Goal: Task Accomplishment & Management: Manage account settings

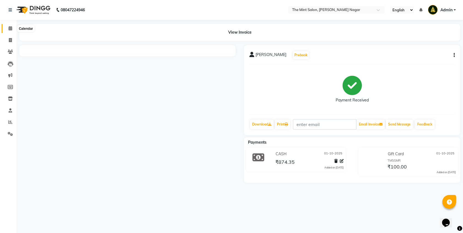
click at [8, 29] on span at bounding box center [11, 28] width 10 height 6
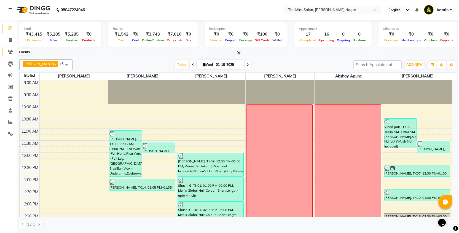
click at [12, 50] on icon at bounding box center [10, 52] width 5 height 4
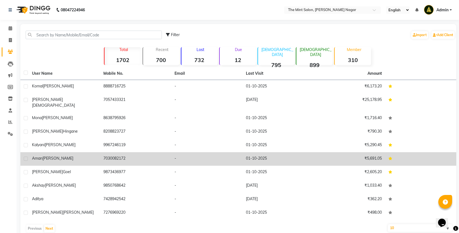
click at [62, 155] on div "Aman Kumar" at bounding box center [64, 158] width 65 height 6
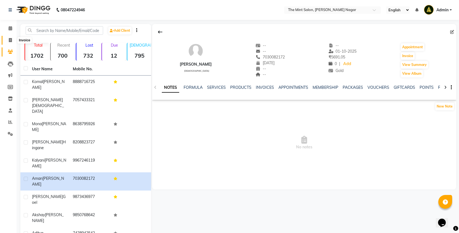
click at [9, 40] on icon at bounding box center [10, 40] width 3 height 4
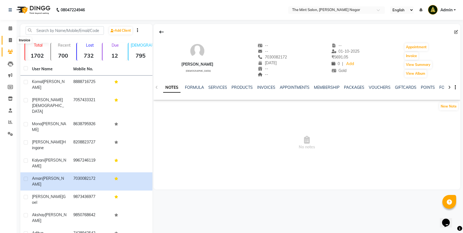
select select "service"
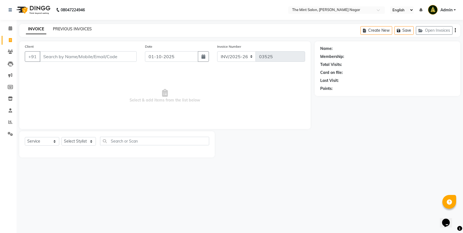
click at [79, 29] on link "PREVIOUS INVOICES" at bounding box center [72, 28] width 39 height 5
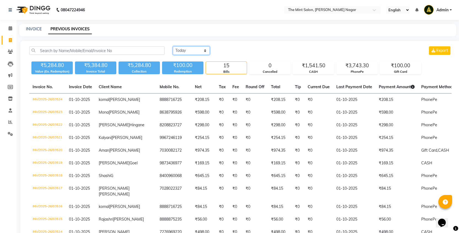
click at [200, 51] on select "Today Yesterday Custom Range" at bounding box center [191, 50] width 37 height 9
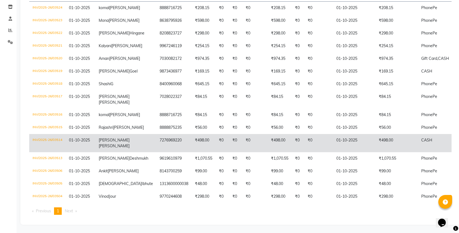
scroll to position [145, 0]
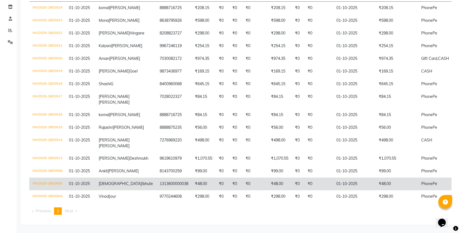
click at [421, 181] on span "PhonePe" at bounding box center [429, 183] width 16 height 5
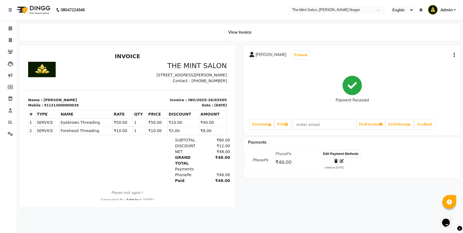
click at [341, 161] on icon at bounding box center [342, 161] width 4 height 4
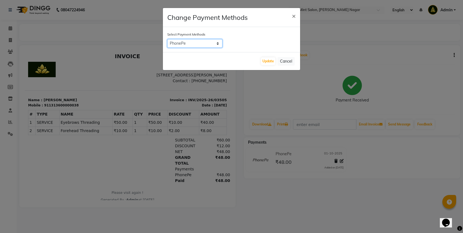
click at [218, 42] on select "Coupon GPay PhonePe PayTM UPI CASH" at bounding box center [194, 43] width 55 height 9
select select "1"
click at [269, 61] on button "Update" at bounding box center [268, 61] width 14 height 8
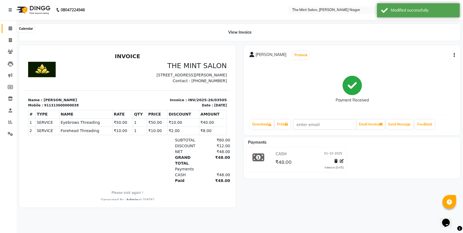
click at [9, 29] on icon at bounding box center [11, 28] width 4 height 4
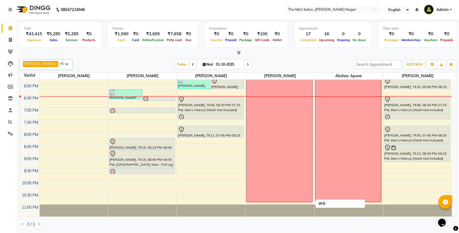
scroll to position [216, 0]
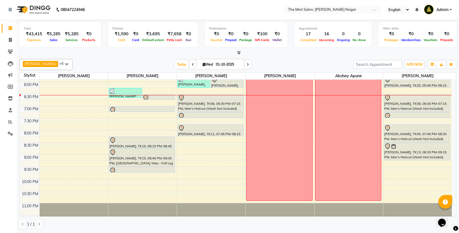
click at [246, 64] on span at bounding box center [247, 64] width 7 height 9
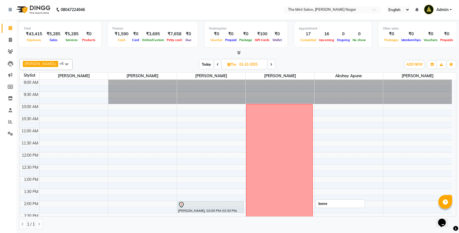
scroll to position [0, 0]
click at [207, 66] on span "Today" at bounding box center [207, 64] width 14 height 9
type input "01-10-2025"
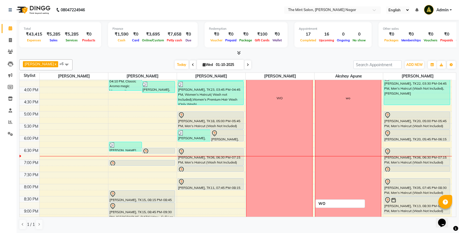
scroll to position [153, 0]
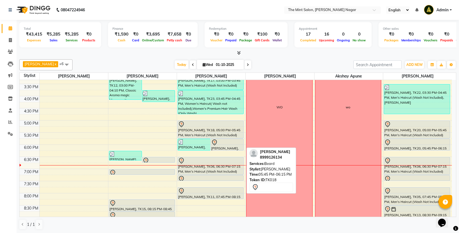
click at [227, 139] on div at bounding box center [227, 142] width 32 height 7
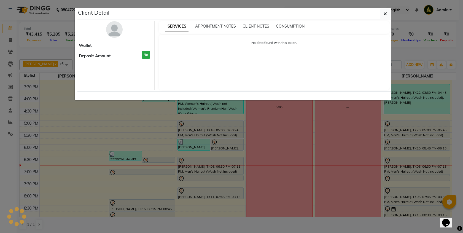
select select "7"
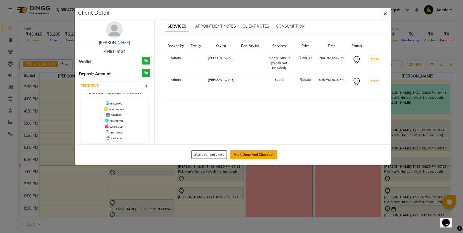
click at [256, 155] on button "Mark Done And Checkout" at bounding box center [253, 154] width 47 height 9
select select "service"
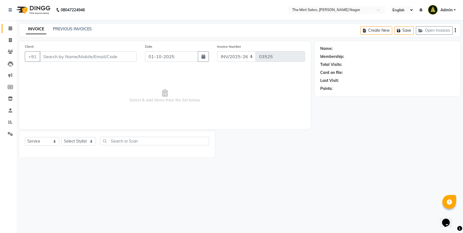
type input "8999126134"
select select "66078"
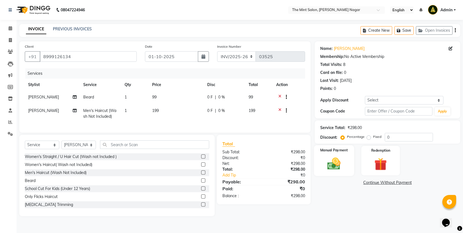
click at [348, 168] on div "Manual Payment" at bounding box center [334, 160] width 40 height 31
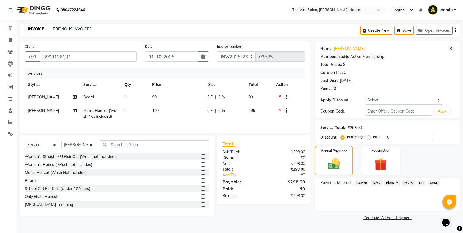
click at [395, 183] on span "PhonePe" at bounding box center [392, 183] width 16 height 6
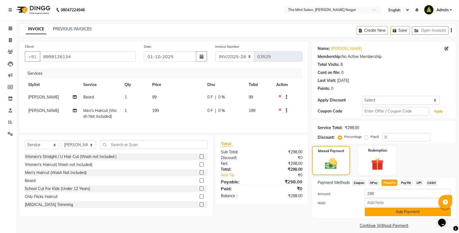
click at [394, 214] on button "Add Payment" at bounding box center [408, 212] width 86 height 9
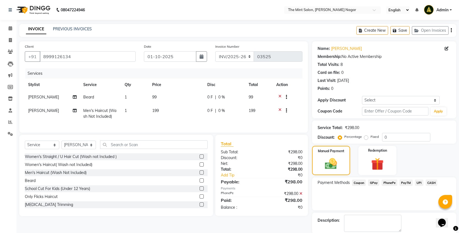
scroll to position [20, 0]
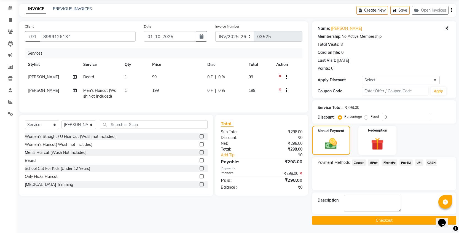
click at [413, 217] on button "Checkout" at bounding box center [384, 220] width 144 height 9
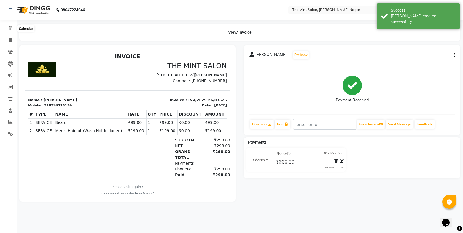
click at [9, 27] on icon at bounding box center [11, 28] width 4 height 4
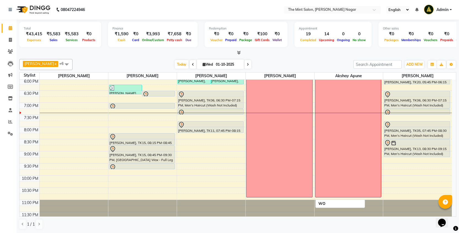
scroll to position [223, 0]
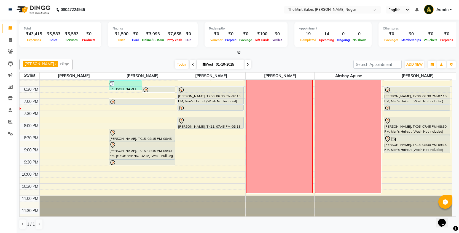
click at [184, 140] on div "9:00 AM 9:30 AM 10:00 AM 10:30 AM 11:00 AM 11:30 AM 12:00 PM 12:30 PM 1:00 PM 1…" at bounding box center [236, 37] width 432 height 363
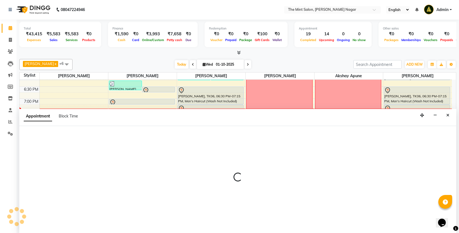
select select "66078"
select select "1230"
select select "tentative"
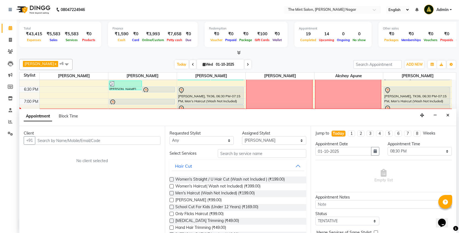
click at [85, 145] on div "Client +91 No client selected" at bounding box center [91, 179] width 145 height 107
click at [85, 142] on input "text" at bounding box center [97, 140] width 125 height 9
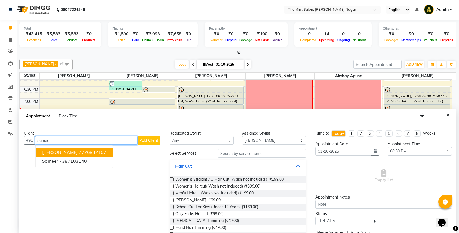
click at [86, 155] on button "[PERSON_NAME] 7776942107" at bounding box center [74, 152] width 77 height 9
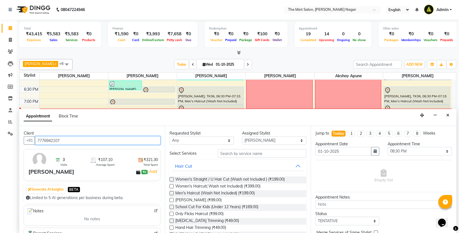
type input "7776942107"
click at [172, 193] on label at bounding box center [171, 193] width 4 height 4
click at [172, 193] on input "checkbox" at bounding box center [171, 194] width 4 height 4
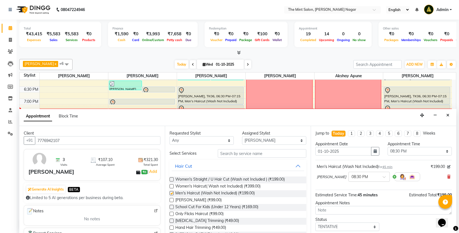
checkbox input "false"
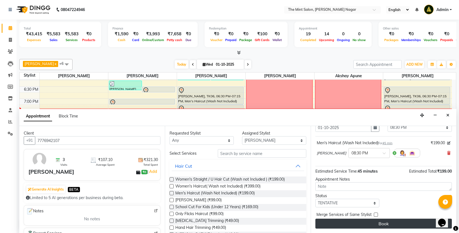
click at [371, 228] on button "Book" at bounding box center [383, 224] width 136 height 10
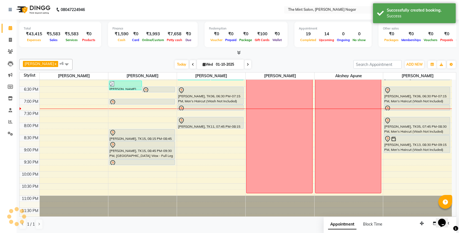
scroll to position [0, 0]
